Goal: Navigation & Orientation: Find specific page/section

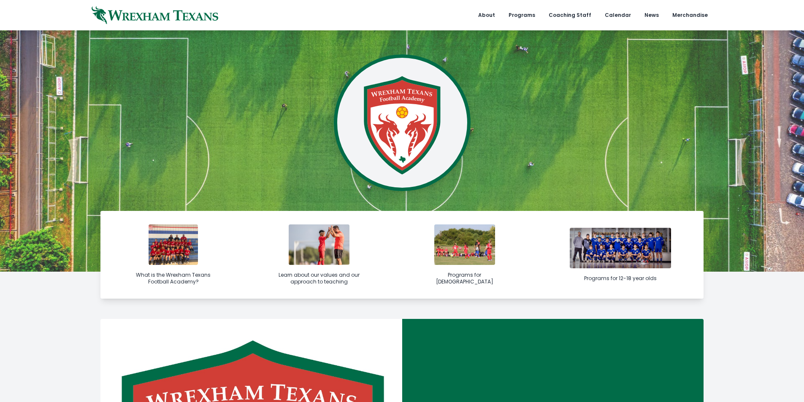
click at [449, 277] on div "Programs for [DEMOGRAPHIC_DATA]" at bounding box center [464, 279] width 81 height 14
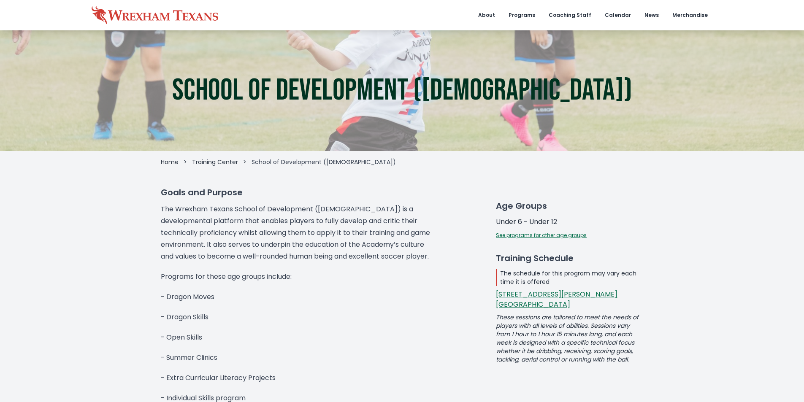
click at [172, 13] on icon at bounding box center [155, 15] width 127 height 30
